Goal: Check status: Check status

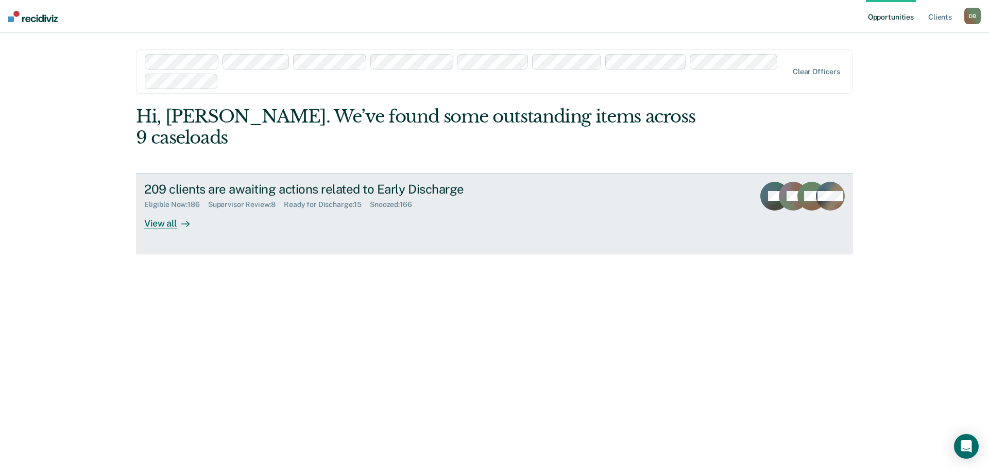
click at [232, 200] on div "Supervisor Review : 8" at bounding box center [246, 204] width 76 height 9
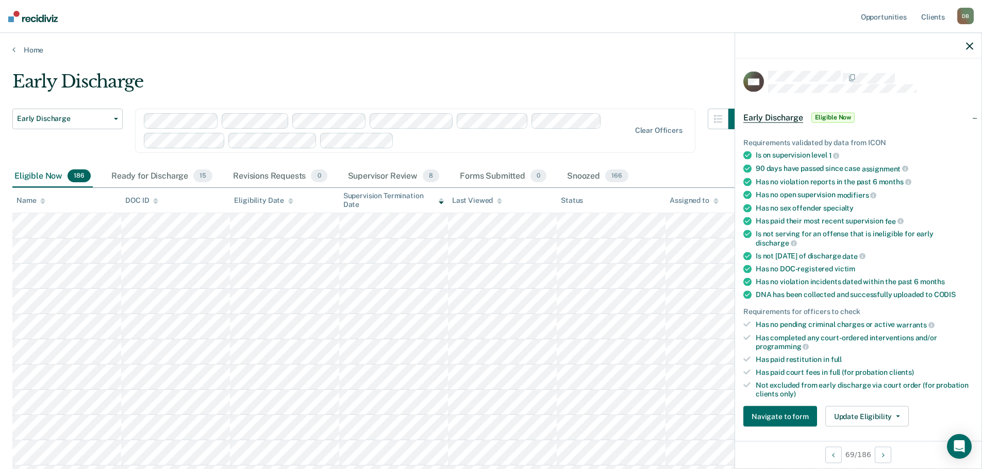
scroll to position [206, 0]
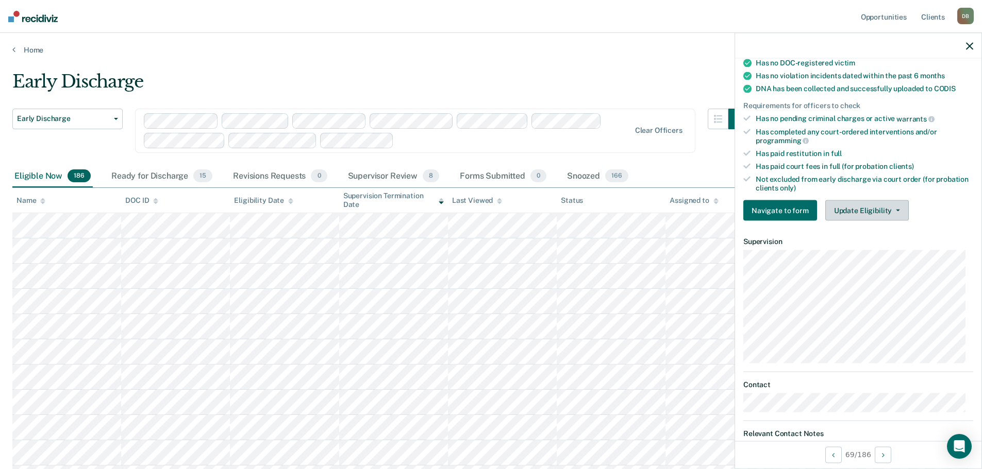
click at [847, 214] on button "Update Eligibility" at bounding box center [866, 210] width 83 height 21
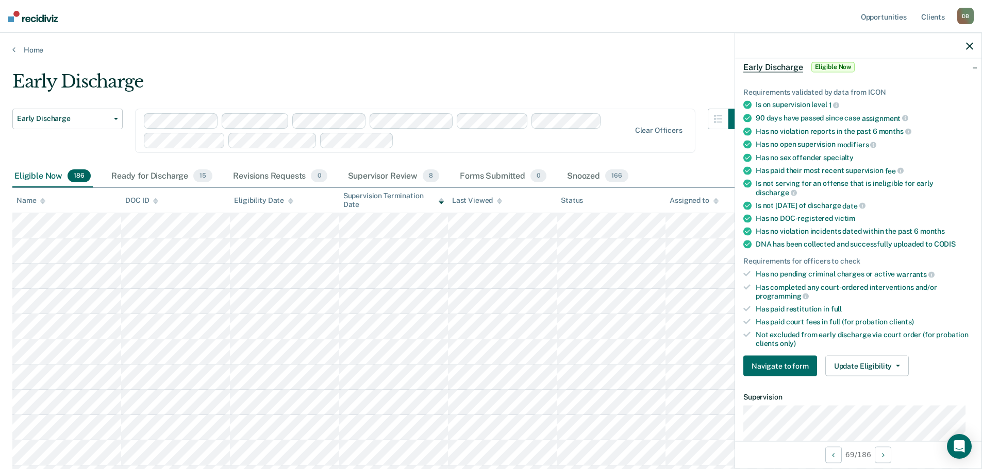
scroll to position [0, 0]
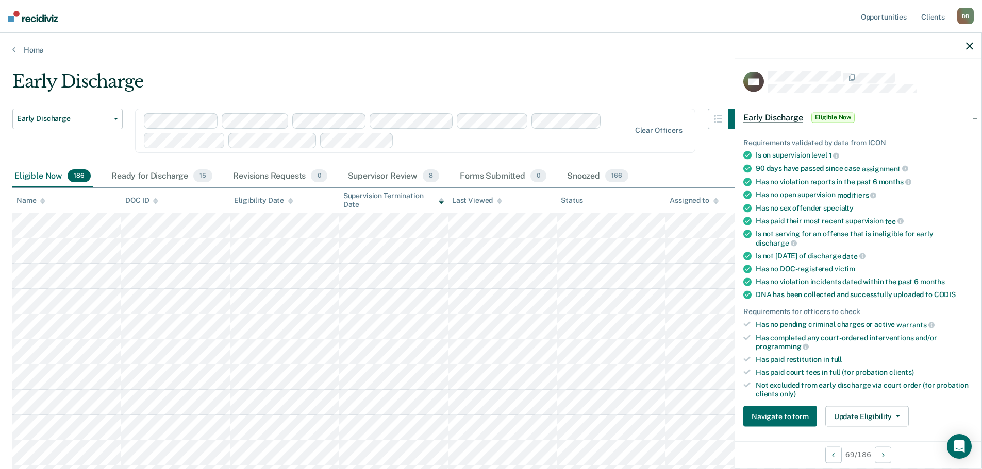
click at [966, 45] on icon "button" at bounding box center [969, 45] width 7 height 7
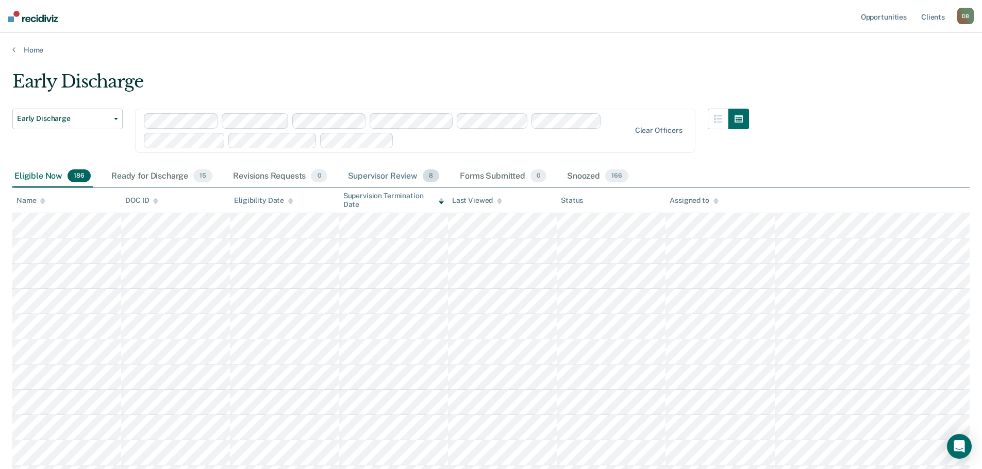
click at [381, 178] on div "Supervisor Review 8" at bounding box center [394, 176] width 96 height 23
